Goal: Check status: Check status

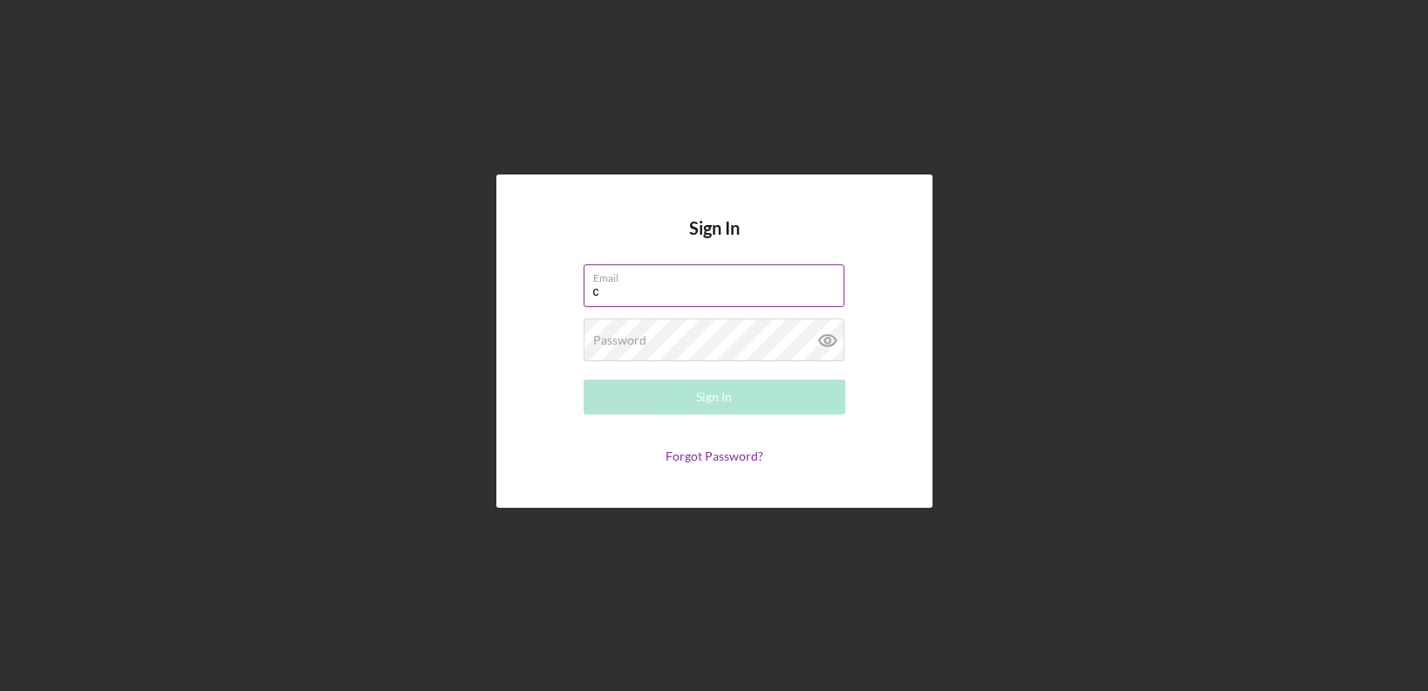
type input "[EMAIL_ADDRESS][DOMAIN_NAME]"
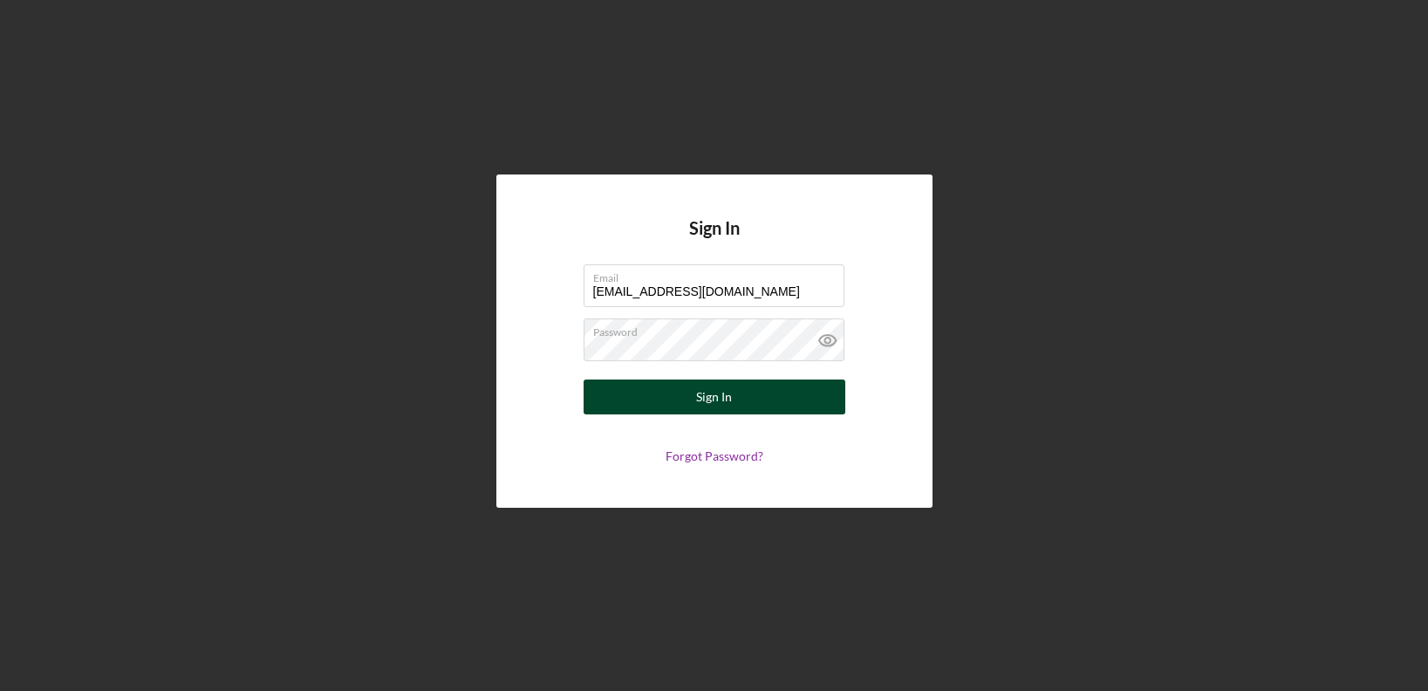
click at [709, 394] on div "Sign In" at bounding box center [714, 396] width 36 height 35
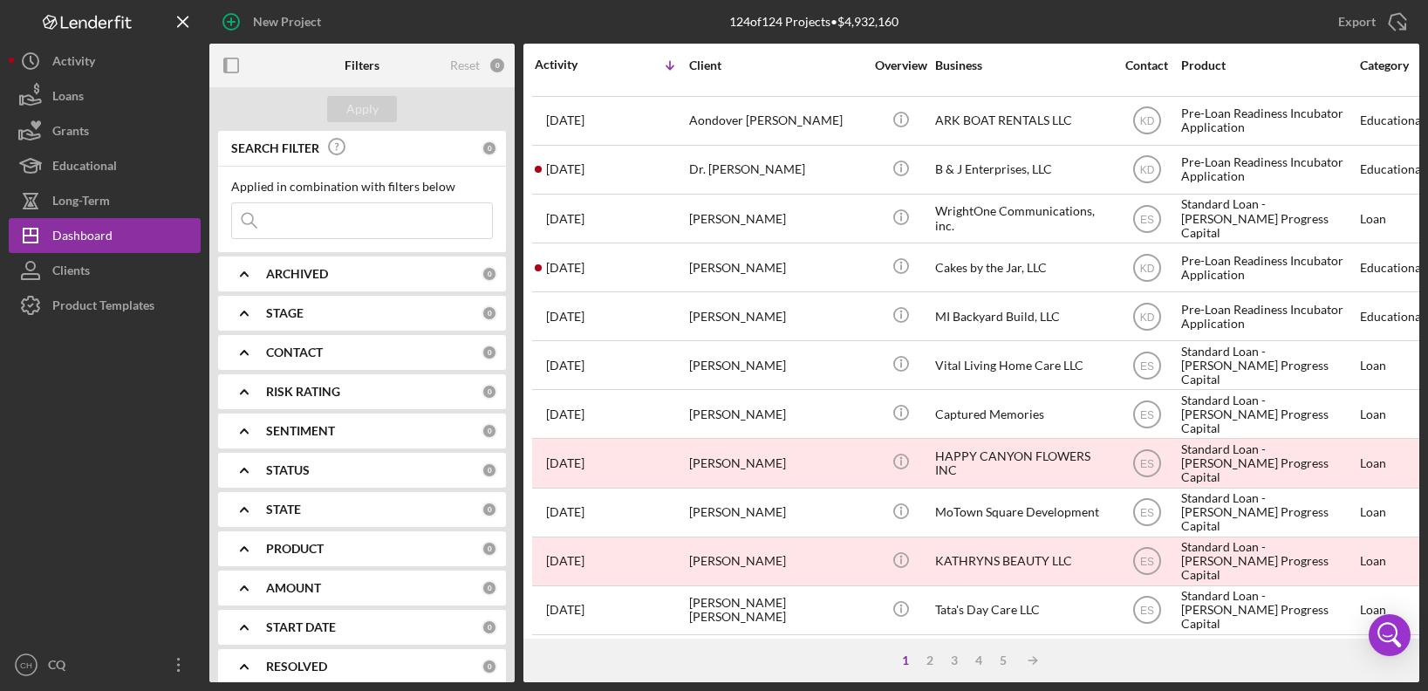
scroll to position [694, 0]
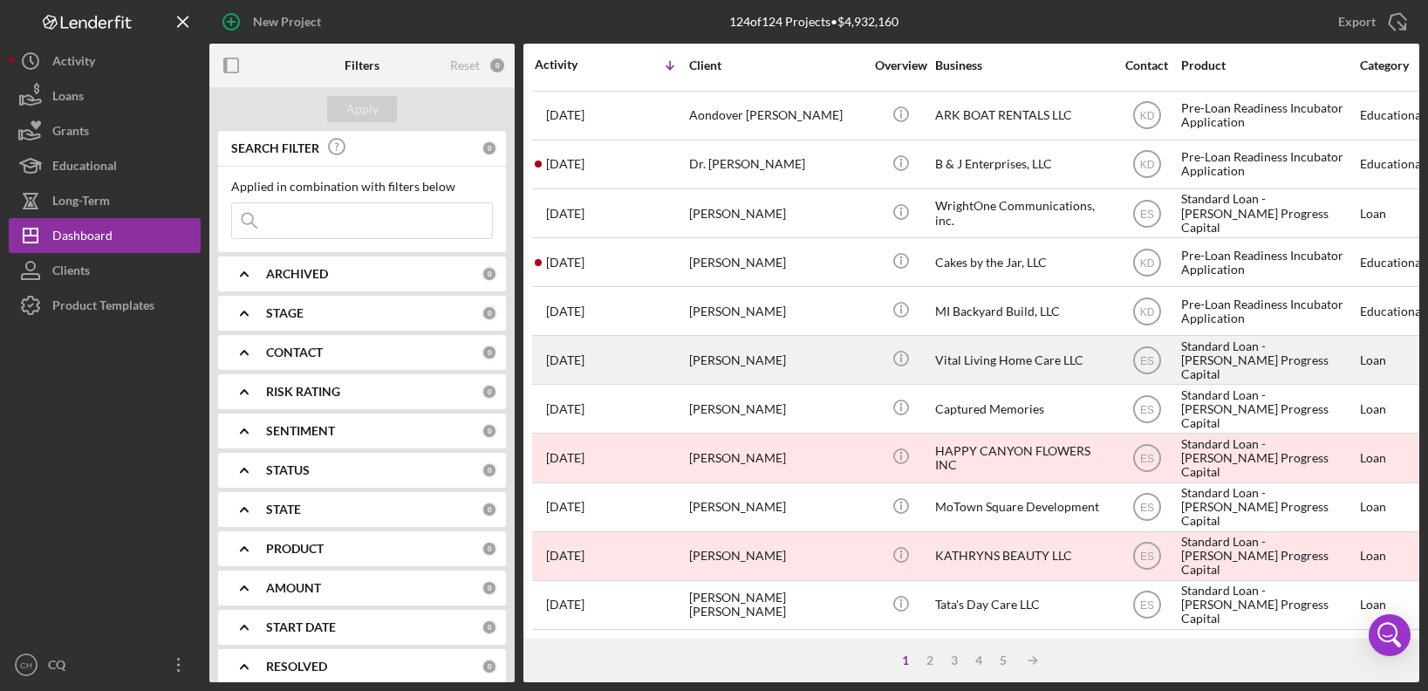
click at [611, 354] on div "[DATE] [PERSON_NAME]" at bounding box center [611, 360] width 153 height 46
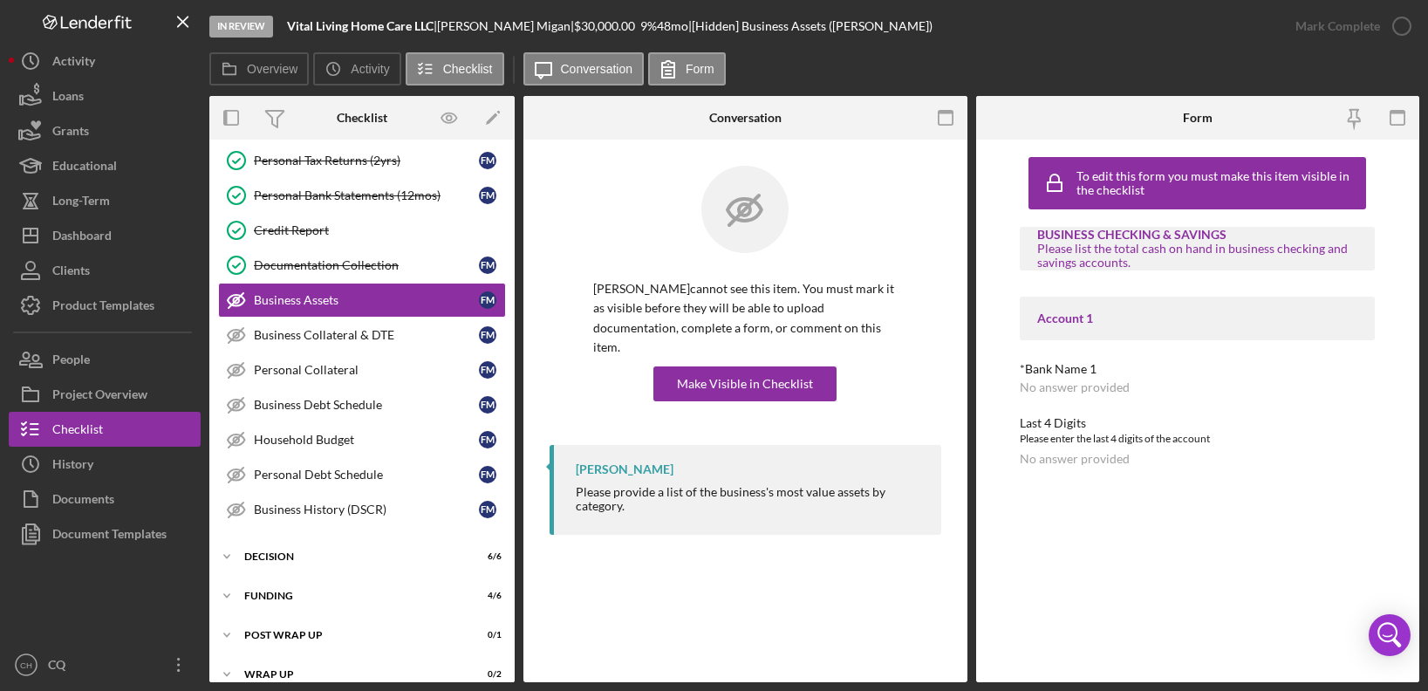
scroll to position [518, 0]
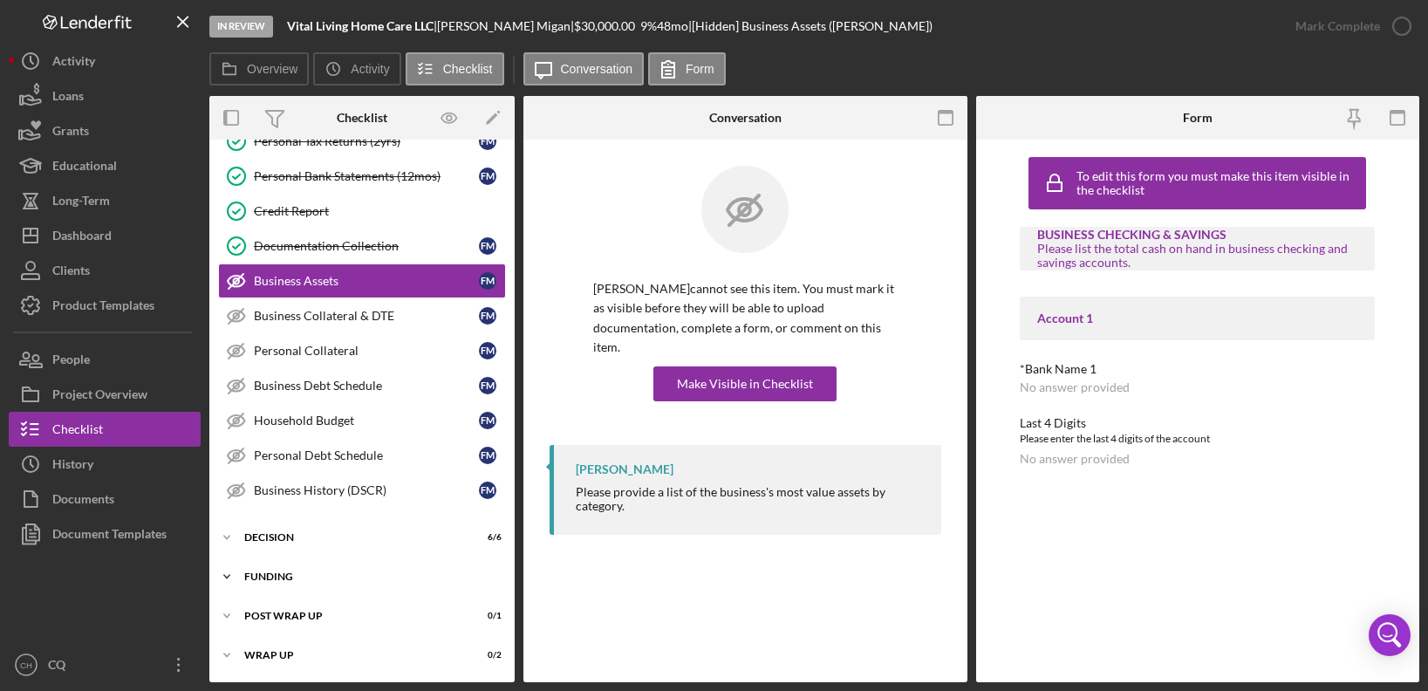
click at [281, 581] on div "Funding" at bounding box center [368, 576] width 249 height 10
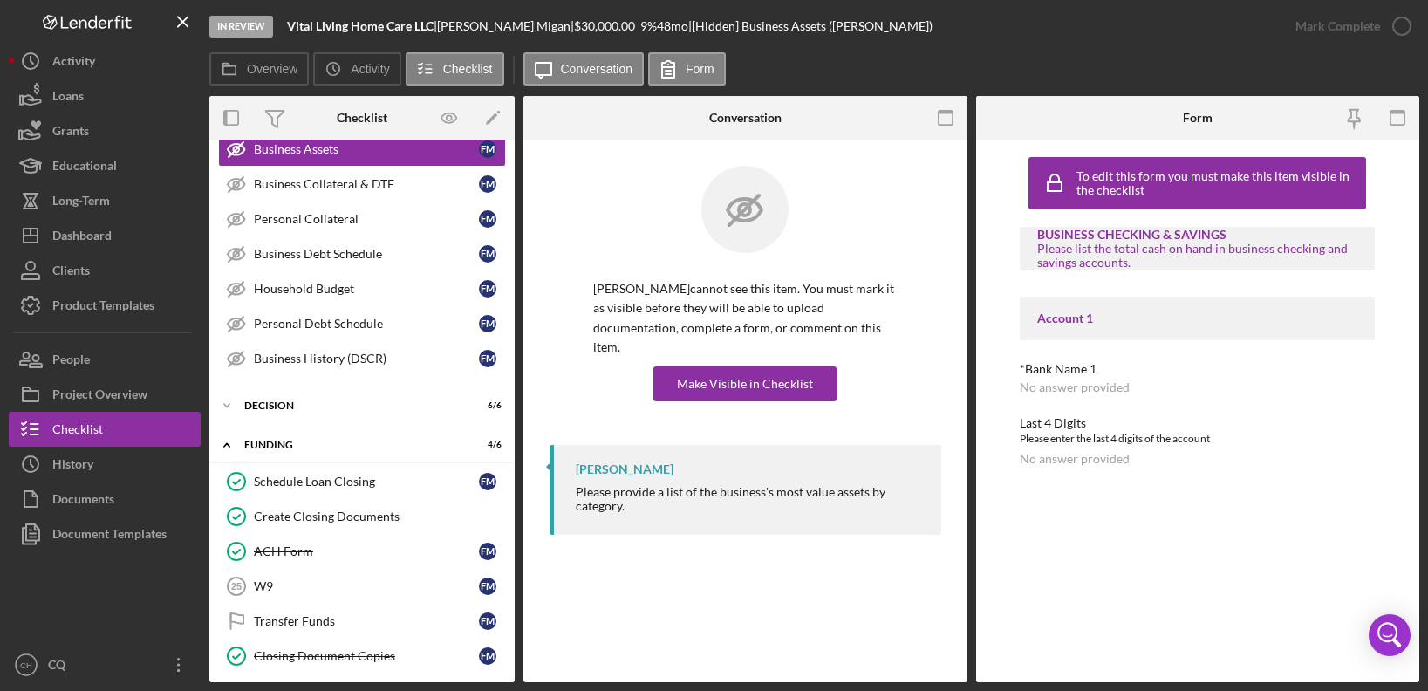
scroll to position [737, 0]
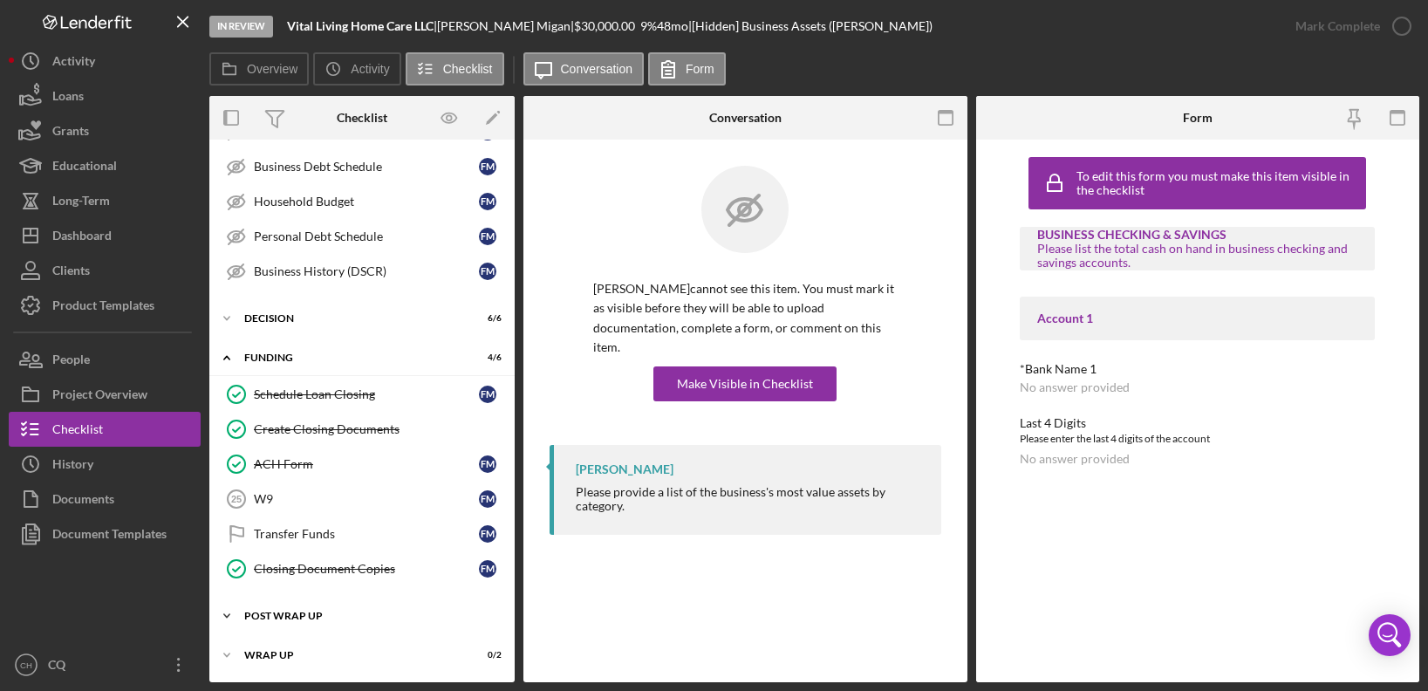
click at [287, 603] on div "Icon/Expander Post Wrap Up 0 / 1" at bounding box center [361, 615] width 305 height 35
click at [341, 459] on div "ACH Form" at bounding box center [366, 464] width 225 height 14
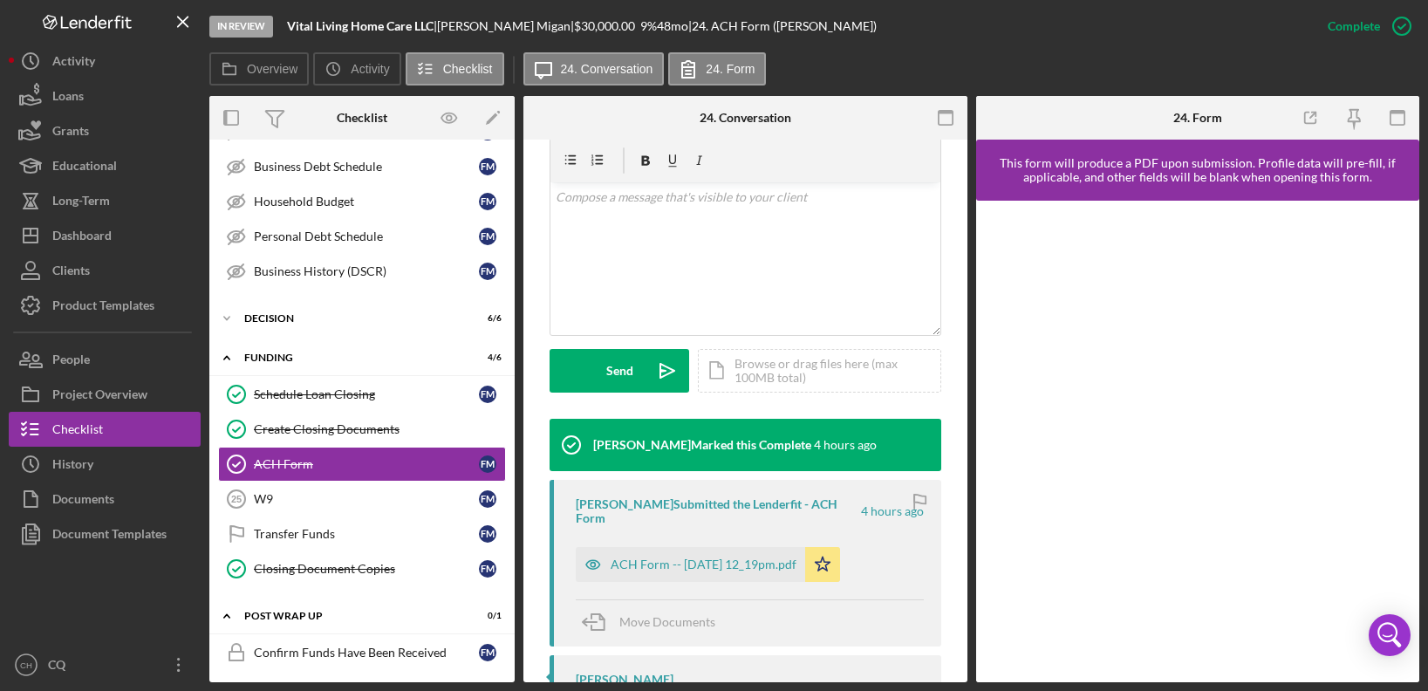
scroll to position [342, 0]
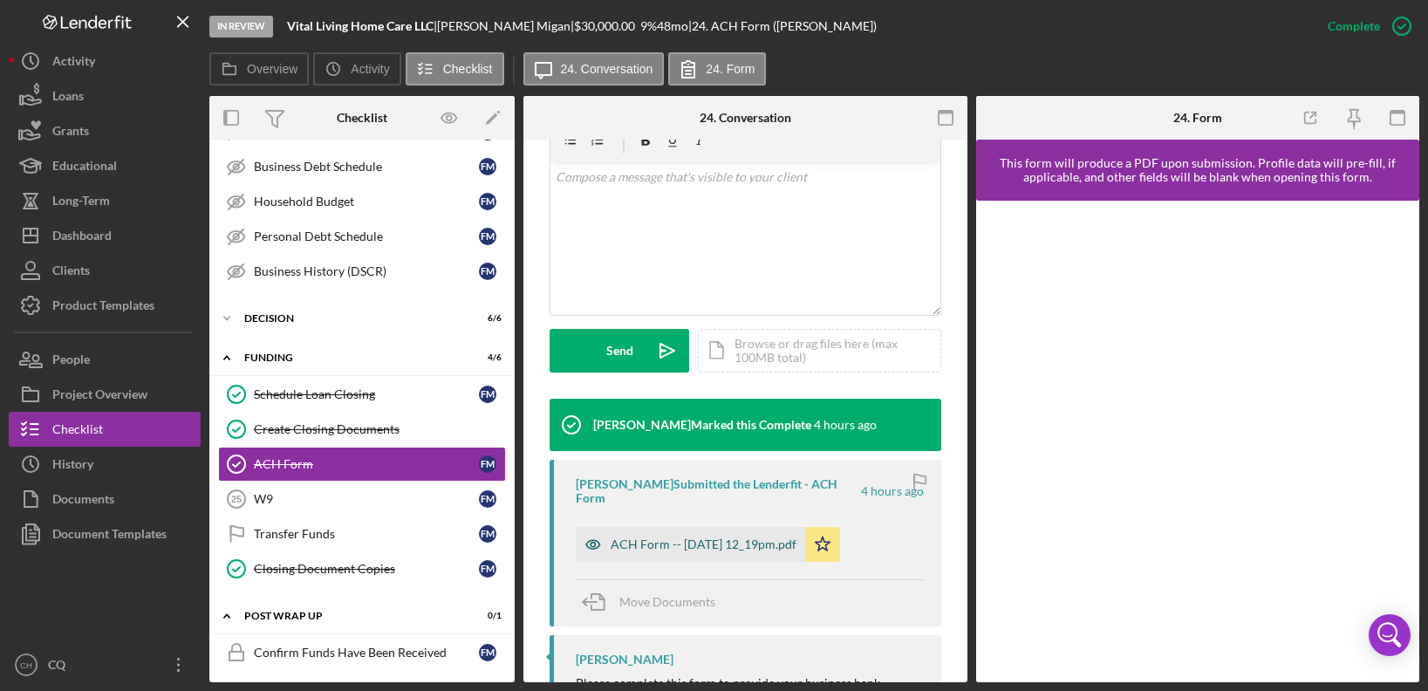
click at [675, 537] on div "ACH Form -- [DATE] 12_19pm.pdf" at bounding box center [703, 544] width 186 height 14
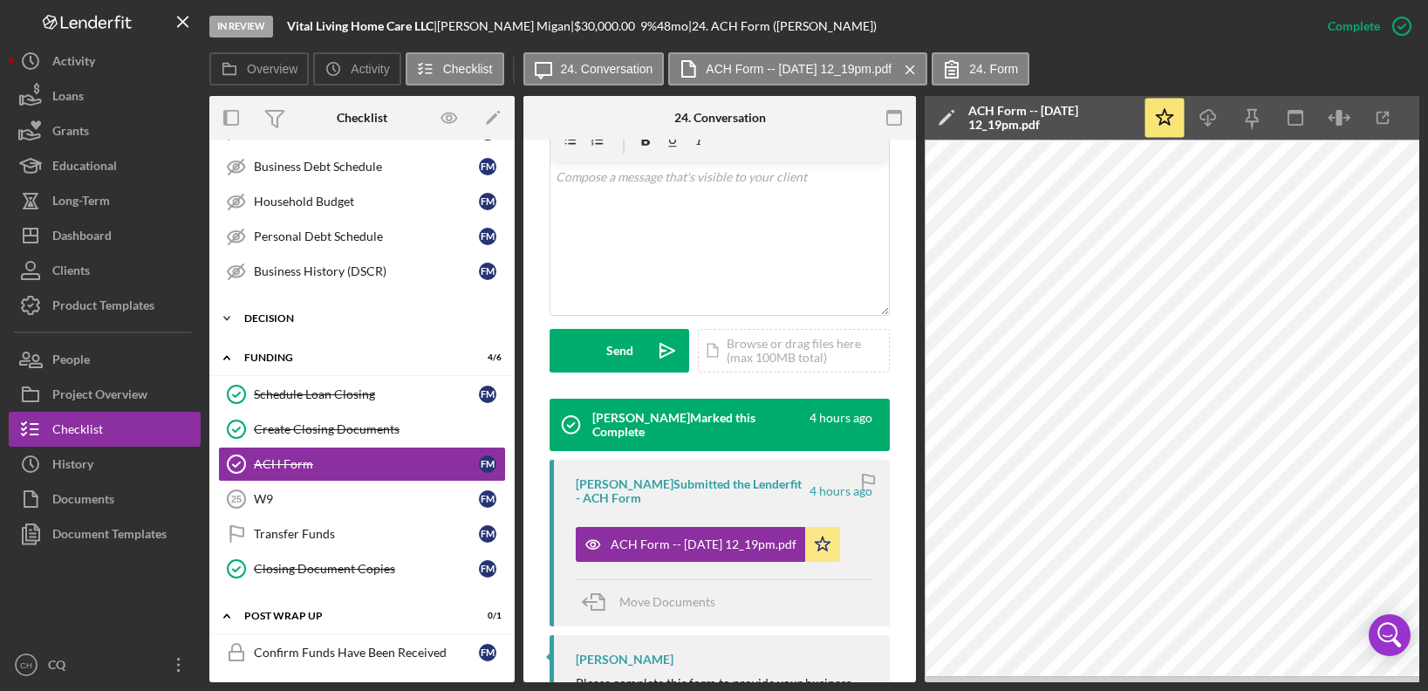
drag, startPoint x: 508, startPoint y: 458, endPoint x: 497, endPoint y: 310, distance: 148.7
click at [497, 310] on div "Icon/Expander Eligibility 10 / 10 Icon/Expander Documentation 16 / 23 Business …" at bounding box center [361, 64] width 305 height 1306
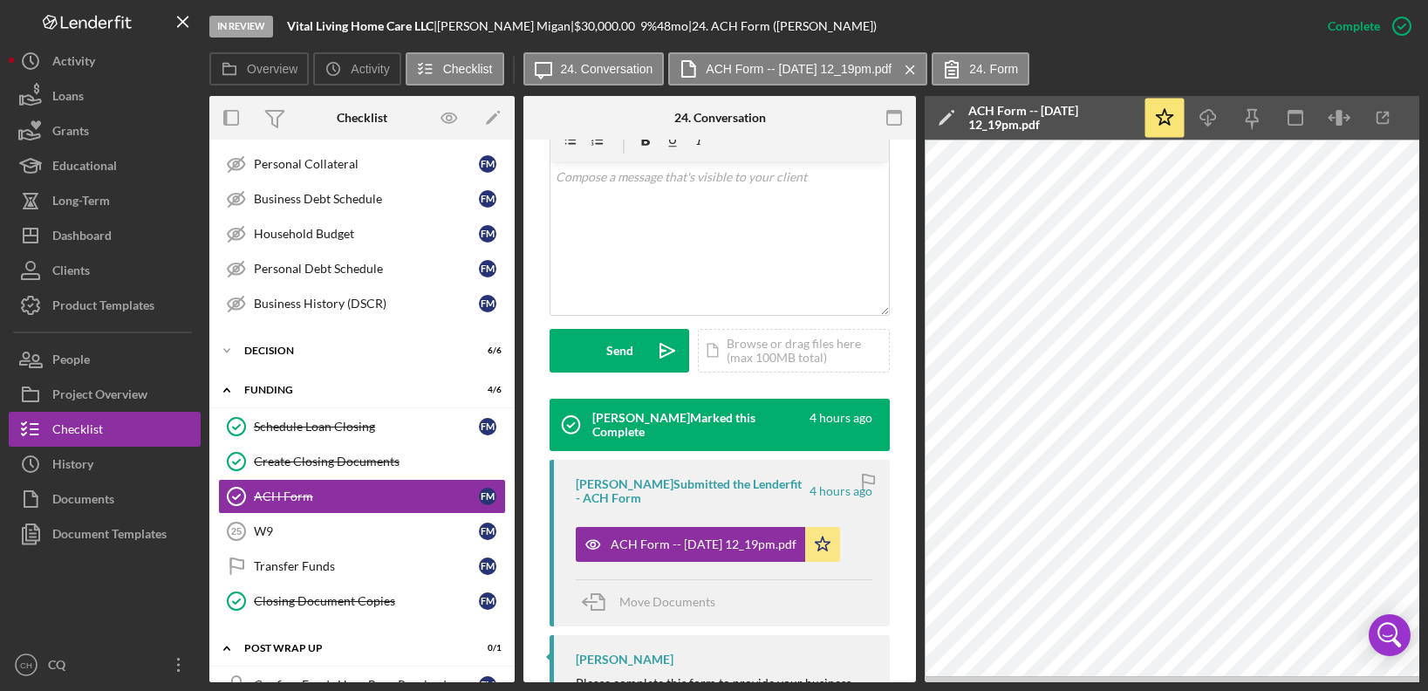
scroll to position [688, 0]
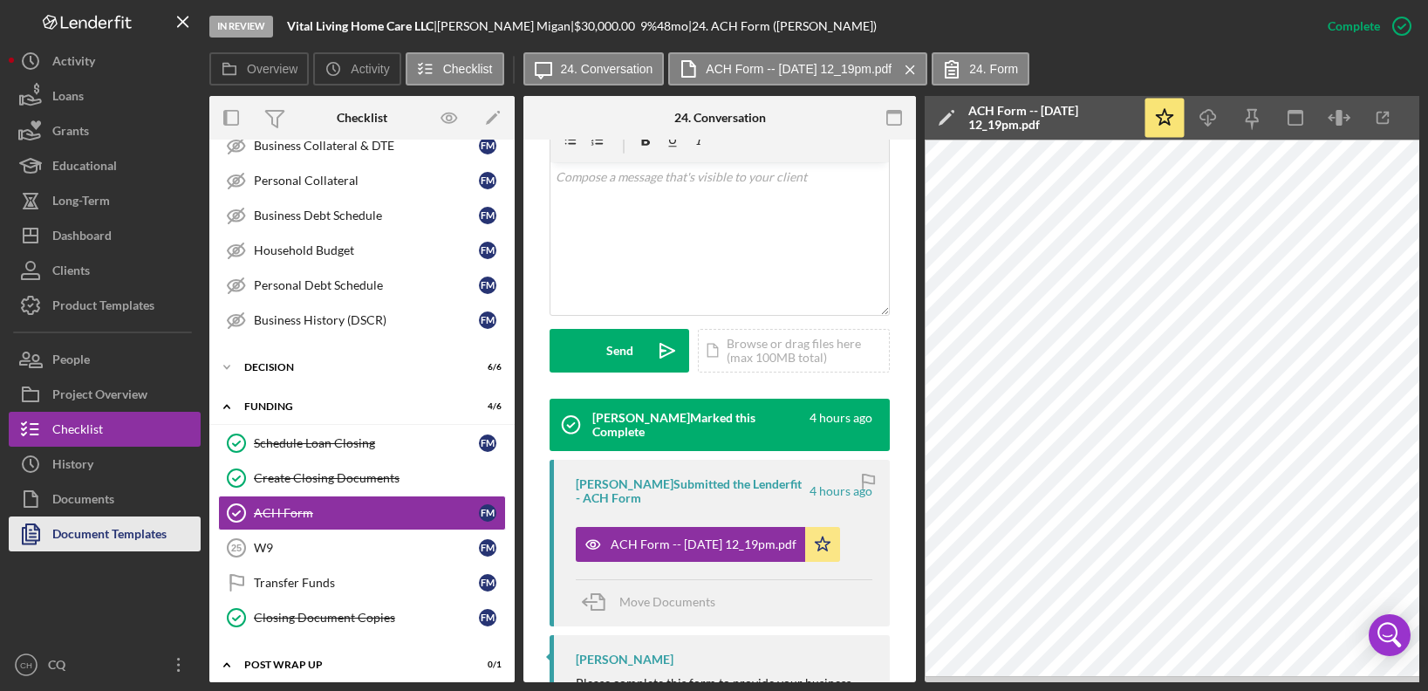
click at [111, 540] on div "Document Templates" at bounding box center [109, 535] width 114 height 39
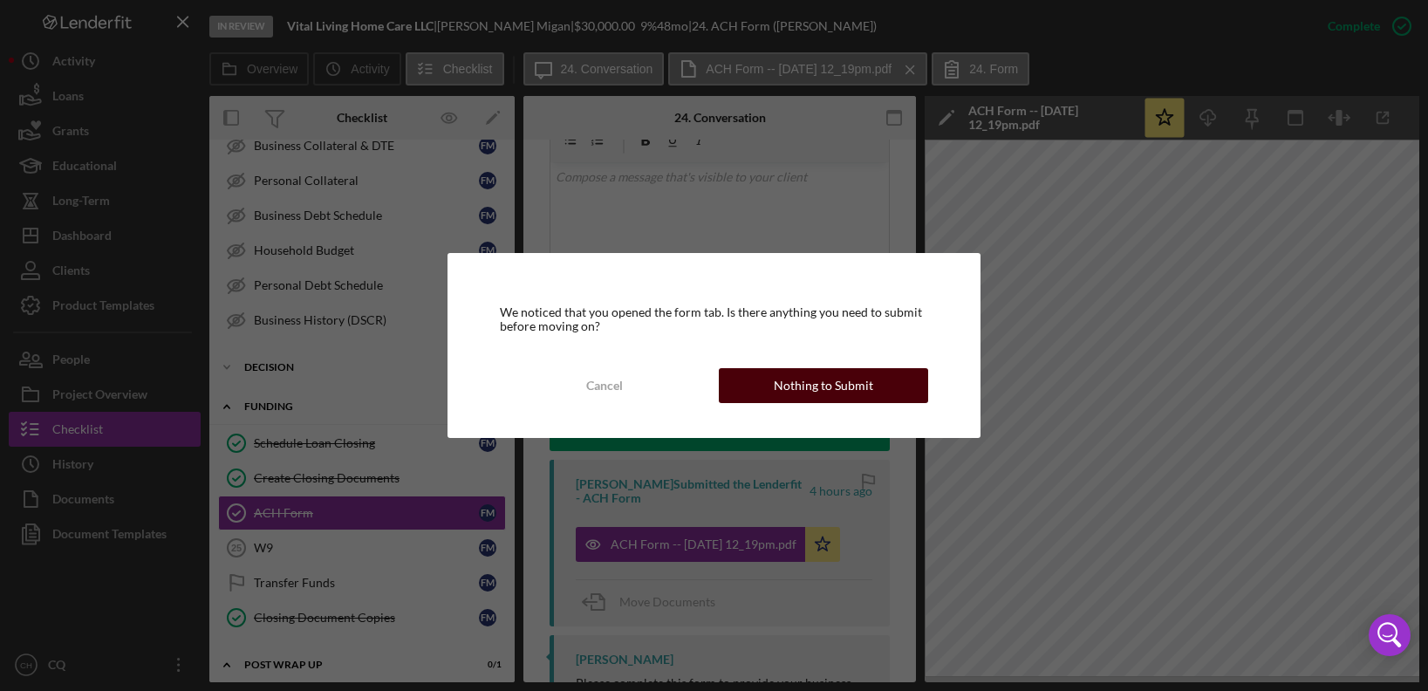
click at [791, 381] on div "Nothing to Submit" at bounding box center [823, 385] width 99 height 35
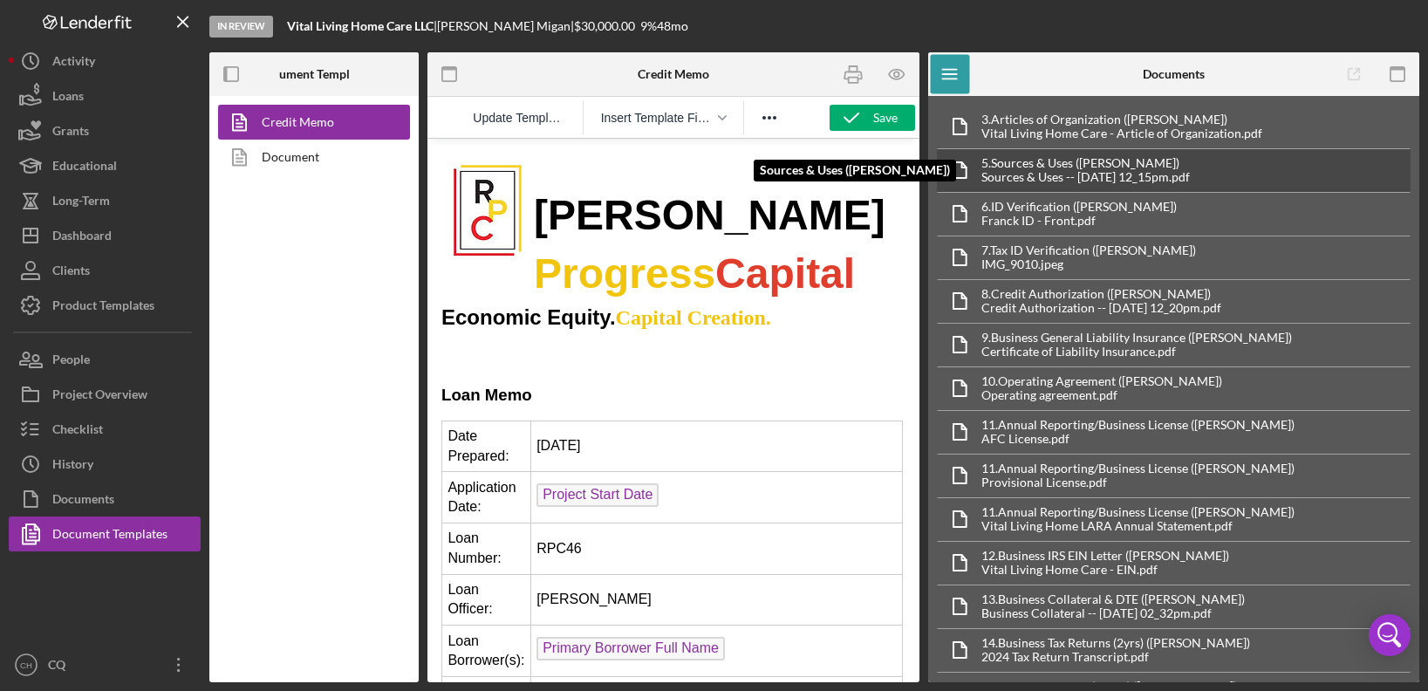
click at [1069, 170] on div "Sources & Uses -- [DATE] 12_15pm.pdf" at bounding box center [1085, 177] width 208 height 14
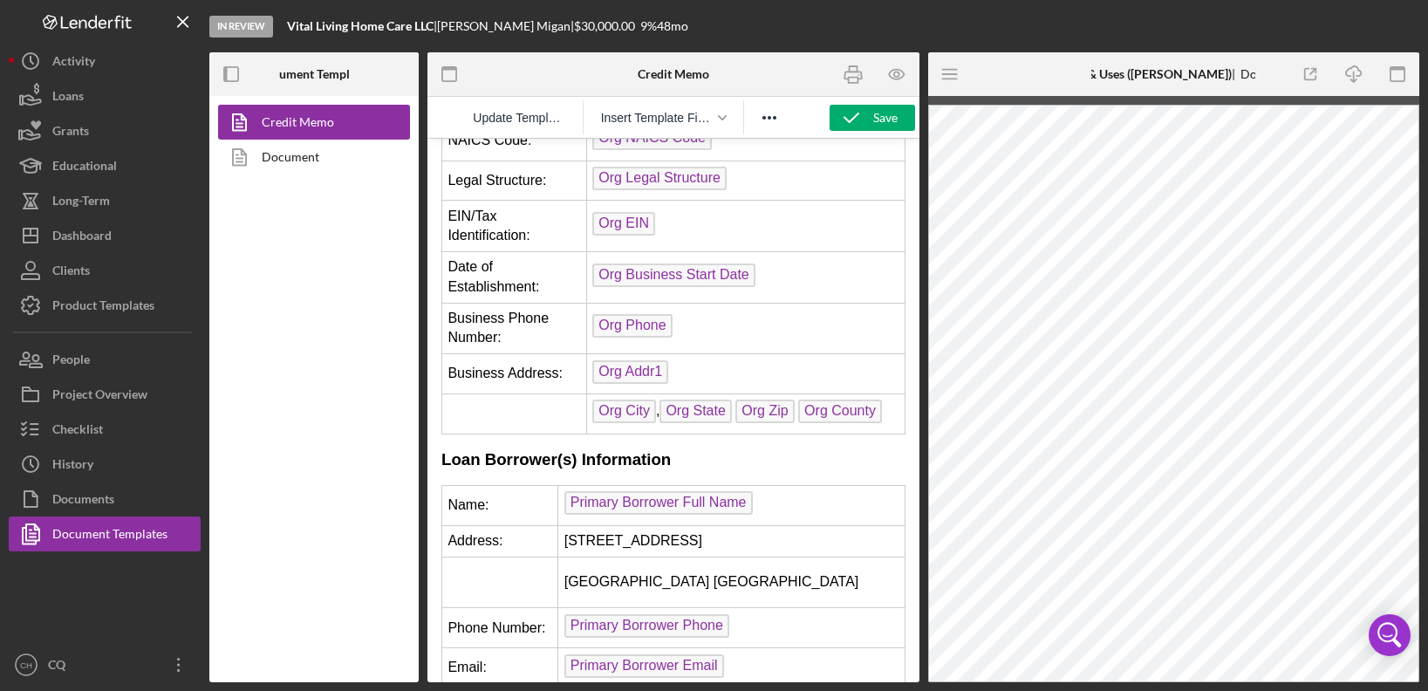
scroll to position [1811, 0]
click at [171, 663] on icon "Icon/Overflow" at bounding box center [179, 665] width 44 height 44
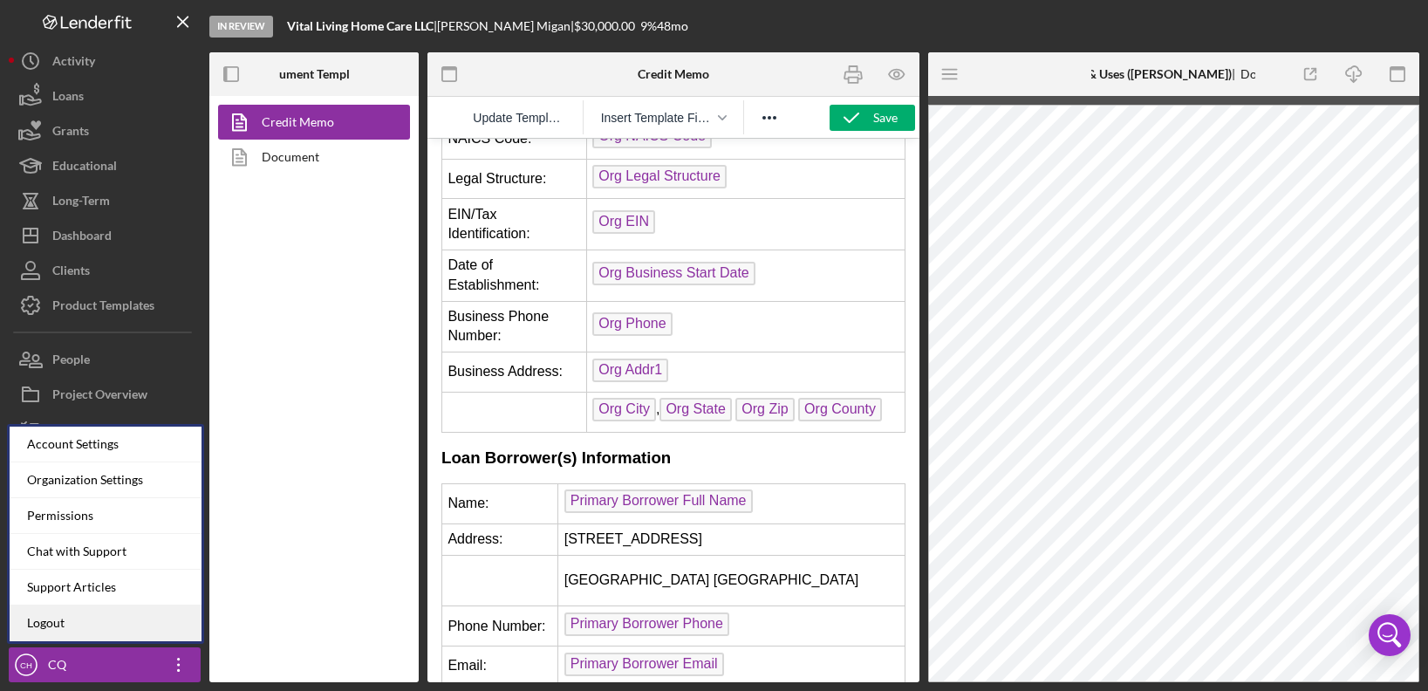
click at [160, 624] on link "Logout" at bounding box center [106, 623] width 192 height 36
